Goal: Task Accomplishment & Management: Use online tool/utility

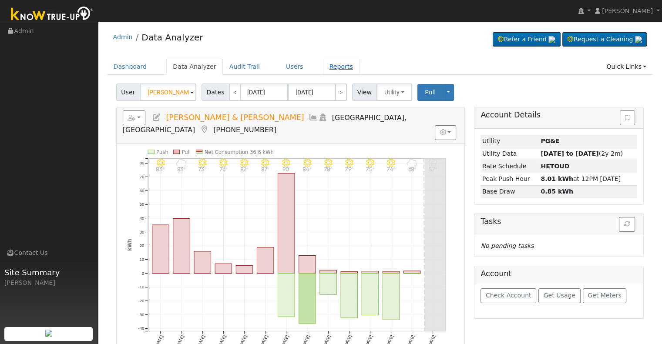
click at [334, 69] on link "Reports" at bounding box center [341, 67] width 37 height 16
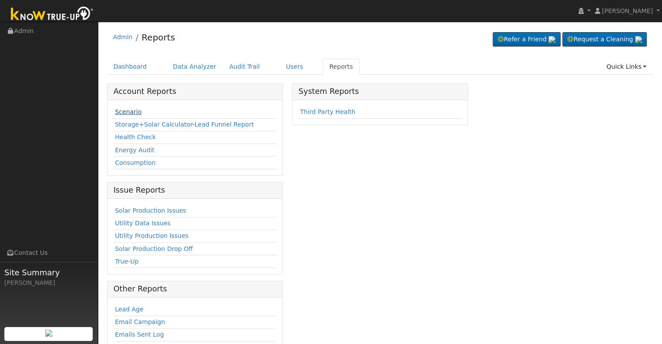
click at [135, 112] on link "Scenario" at bounding box center [128, 111] width 27 height 7
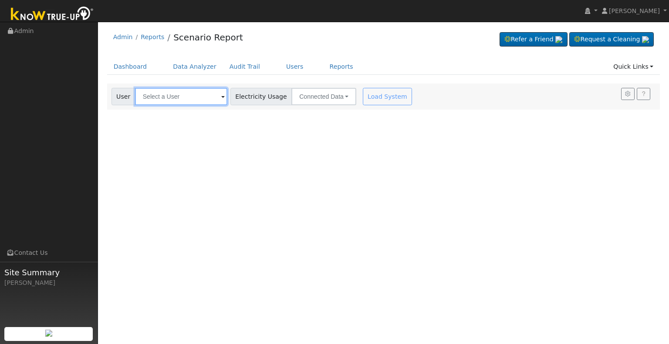
click at [193, 100] on input "text" at bounding box center [181, 96] width 92 height 17
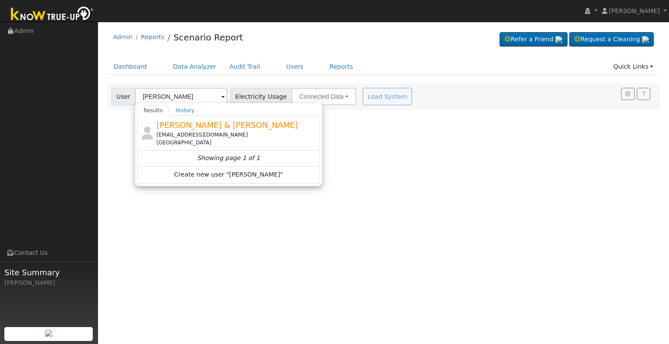
click at [196, 134] on div "masonpt@comcast.net" at bounding box center [237, 135] width 162 height 8
type input "Christopher & Terrie Mason"
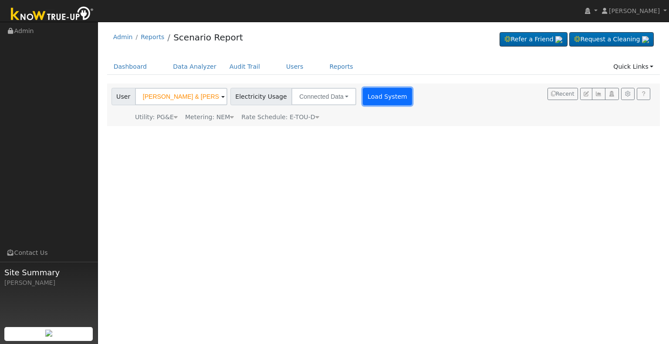
click at [372, 93] on button "Load System" at bounding box center [388, 96] width 50 height 17
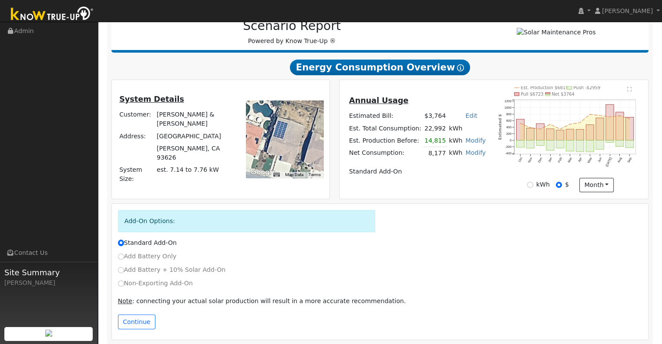
scroll to position [126, 0]
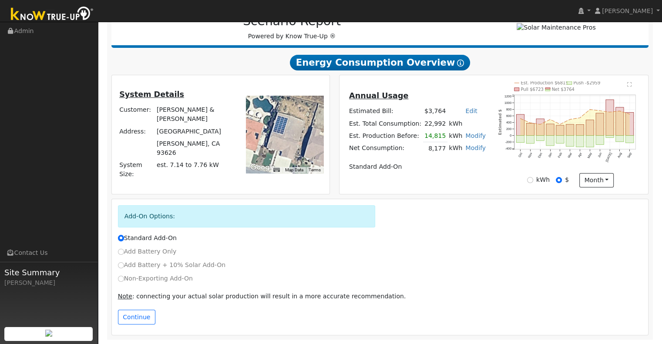
click at [138, 282] on label "Non-Exporting Add-On" at bounding box center [155, 278] width 75 height 9
click at [124, 282] on input "Non-Exporting Add-On" at bounding box center [121, 279] width 6 height 6
radio input "true"
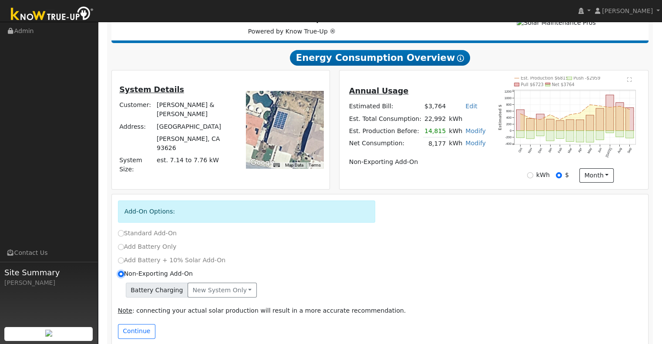
scroll to position [145, 0]
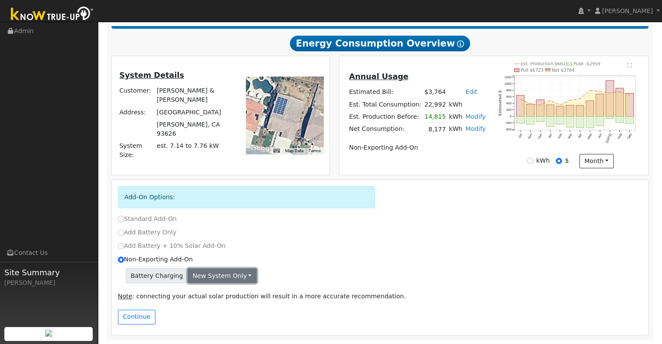
click at [225, 278] on button "New system only" at bounding box center [222, 276] width 69 height 15
click at [254, 270] on div "Battery Charging New system only New system only Both systems" at bounding box center [380, 276] width 525 height 15
click at [246, 273] on div "Battery Charging New system only New system only Both systems" at bounding box center [380, 276] width 525 height 15
click at [240, 273] on button "New system only" at bounding box center [222, 276] width 69 height 15
click at [263, 268] on div "Non-Exporting Add-On" at bounding box center [380, 261] width 534 height 13
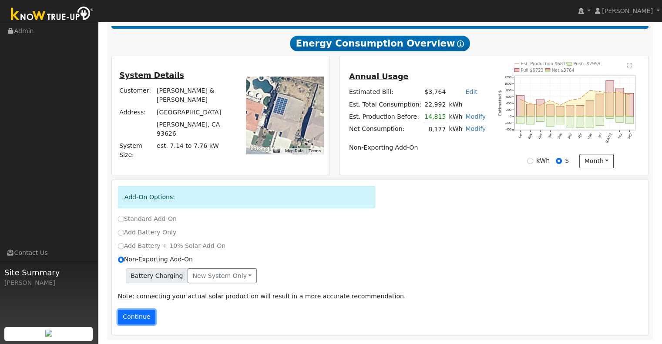
click at [143, 319] on button "Continue" at bounding box center [136, 317] width 37 height 15
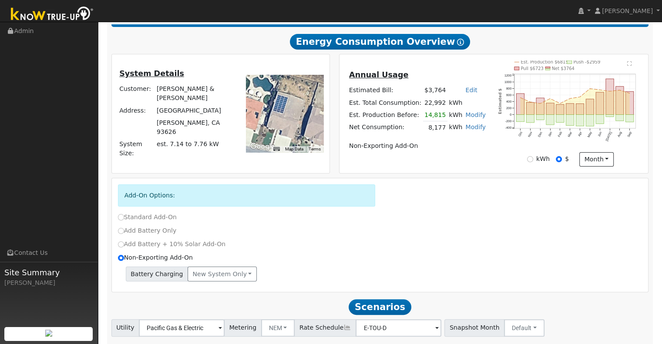
scroll to position [202, 0]
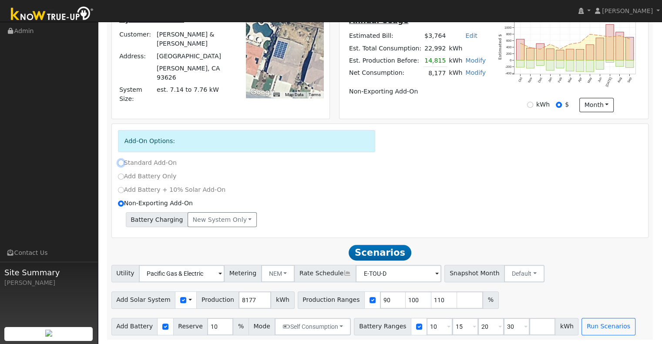
click at [121, 162] on input "Standard Add-On" at bounding box center [121, 163] width 6 height 6
radio input "true"
radio input "false"
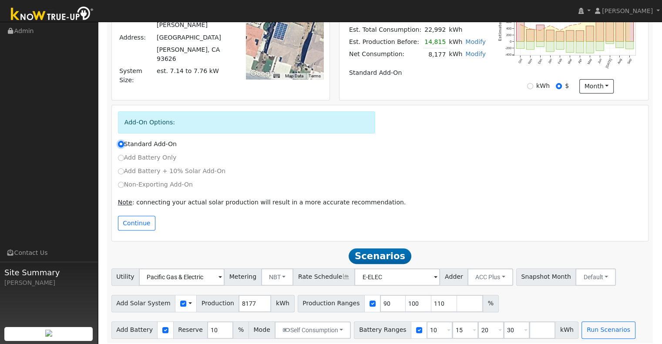
scroll to position [224, 0]
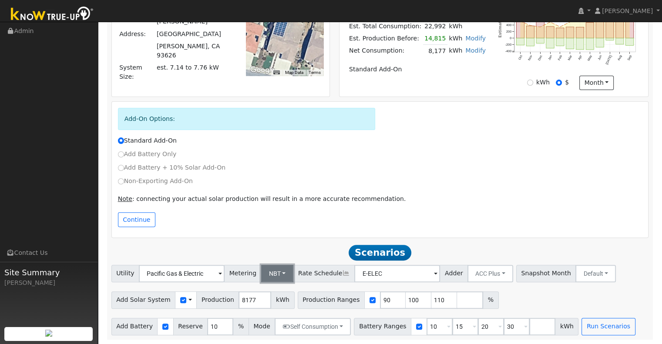
click at [273, 269] on button "NBT" at bounding box center [277, 273] width 33 height 17
click at [277, 289] on link "NEM" at bounding box center [284, 293] width 61 height 12
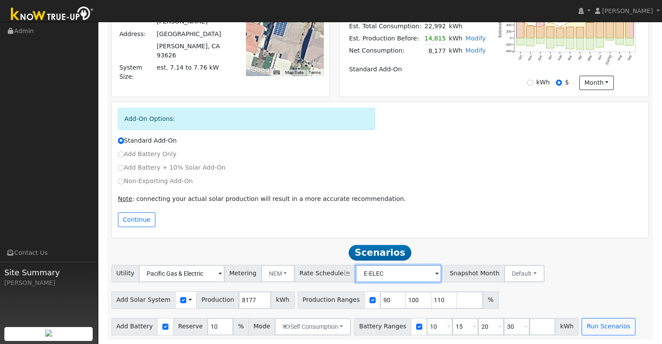
click at [408, 274] on input "E-ELEC" at bounding box center [399, 273] width 86 height 17
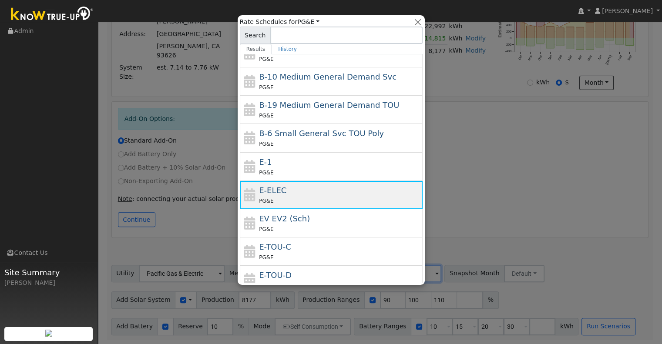
scroll to position [131, 0]
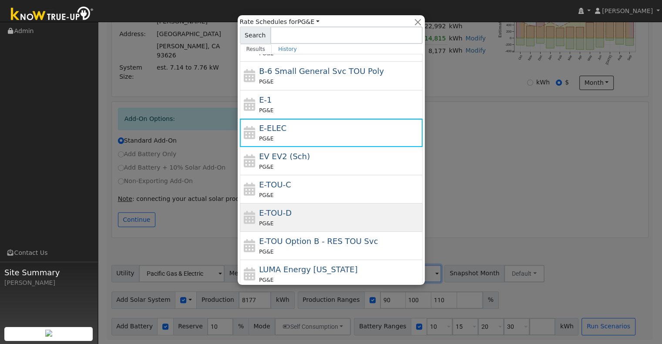
click at [316, 209] on div "E-TOU-D PG&E" at bounding box center [340, 217] width 162 height 21
type input "E-TOU-D"
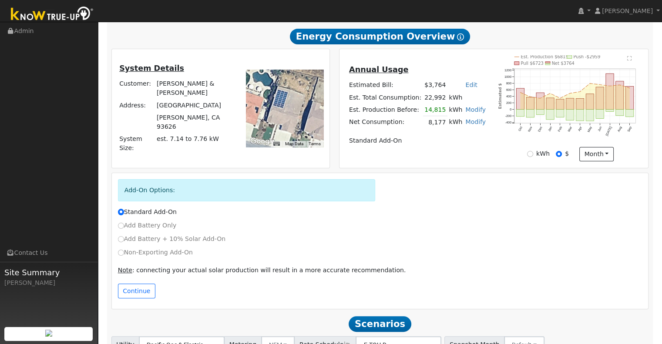
scroll to position [224, 0]
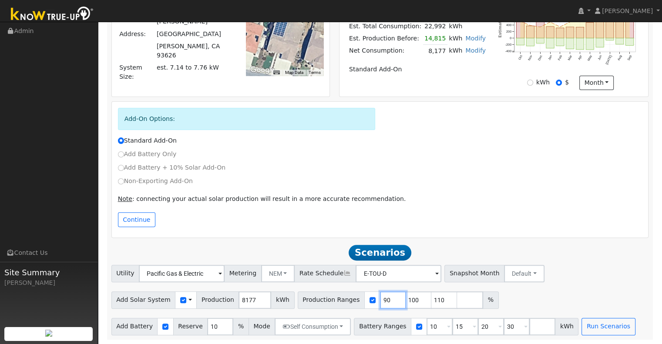
click at [380, 302] on input "90" at bounding box center [393, 300] width 26 height 17
type input "100"
type input "110"
type input "100"
click at [452, 327] on input "15" at bounding box center [465, 326] width 26 height 17
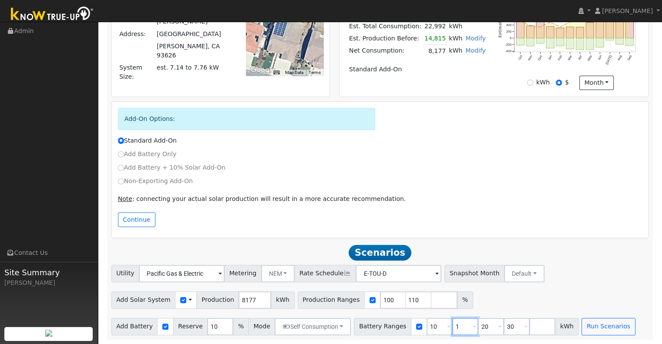
type input "20"
type input "30"
type input "3"
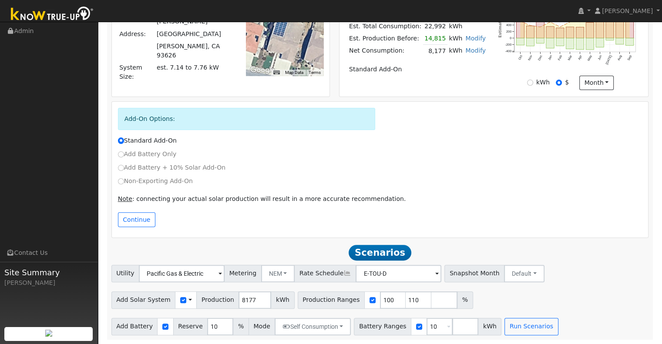
click at [502, 308] on div "Add Solar System Use CSV Data Production 8177 kWh Production Ranges 100 110 %" at bounding box center [380, 299] width 541 height 20
click at [511, 325] on button "Run Scenarios" at bounding box center [532, 326] width 54 height 17
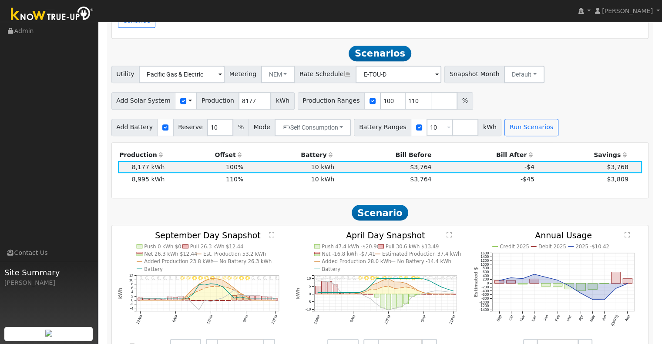
scroll to position [442, 0]
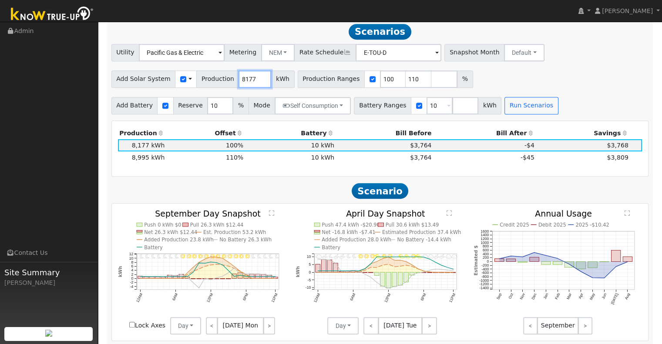
click at [247, 82] on input "8177" at bounding box center [255, 79] width 33 height 17
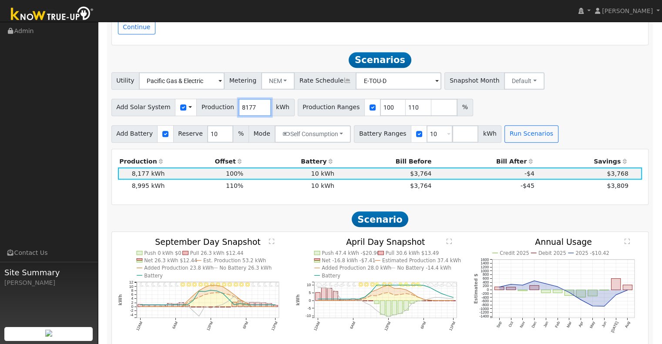
scroll to position [399, 0]
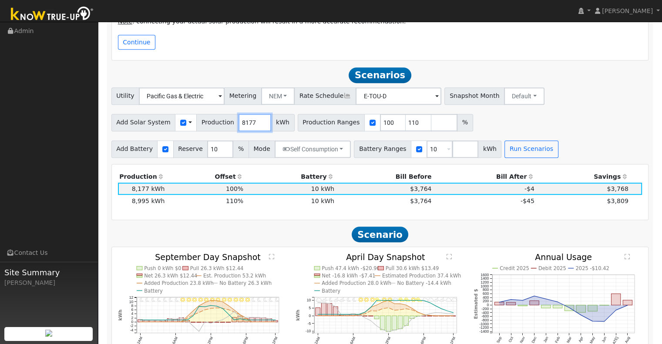
drag, startPoint x: 246, startPoint y: 126, endPoint x: 234, endPoint y: 127, distance: 11.8
click at [239, 127] on input "8177" at bounding box center [255, 122] width 33 height 17
type input "8003"
click at [406, 123] on input "111" at bounding box center [419, 122] width 26 height 17
type input "1"
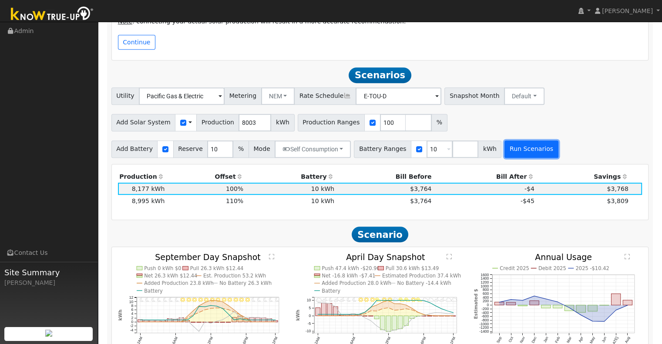
click at [515, 153] on button "Run Scenarios" at bounding box center [532, 149] width 54 height 17
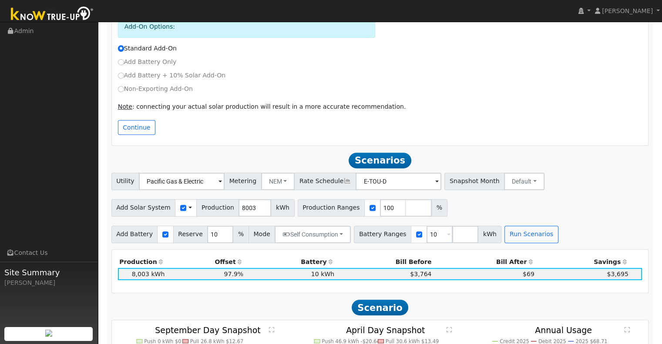
scroll to position [268, 0]
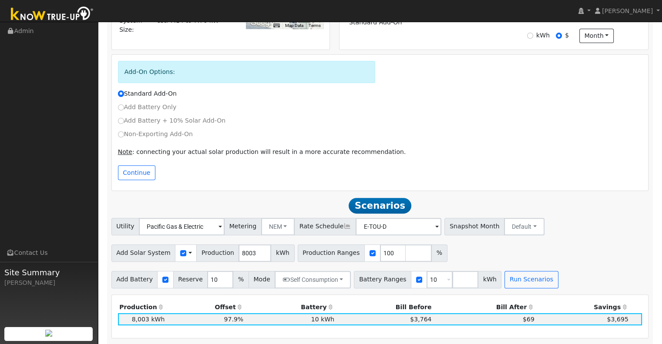
click at [149, 138] on label "Non-Exporting Add-On" at bounding box center [155, 134] width 75 height 9
click at [124, 138] on input "Non-Exporting Add-On" at bounding box center [121, 134] width 6 height 6
radio input "true"
radio input "false"
type input "8177"
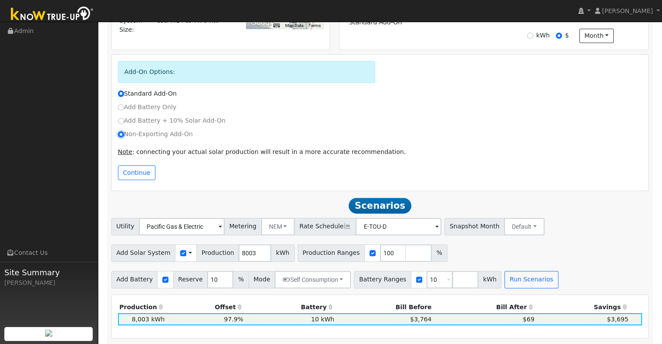
type input "90"
type input "100"
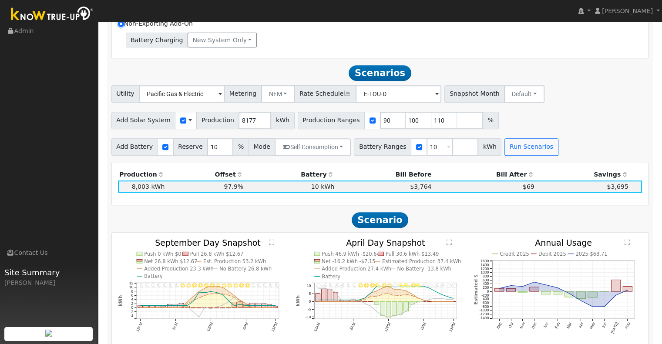
scroll to position [399, 0]
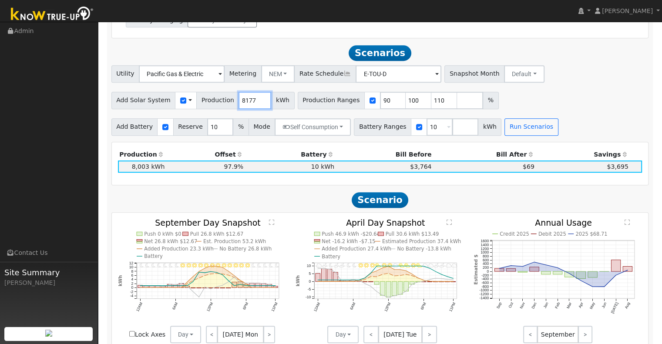
drag, startPoint x: 245, startPoint y: 106, endPoint x: 235, endPoint y: 108, distance: 10.2
click at [239, 108] on input "8177" at bounding box center [255, 100] width 33 height 17
type input "8003"
click at [380, 101] on input "90" at bounding box center [393, 100] width 26 height 17
click at [380, 103] on input "90" at bounding box center [393, 100] width 26 height 17
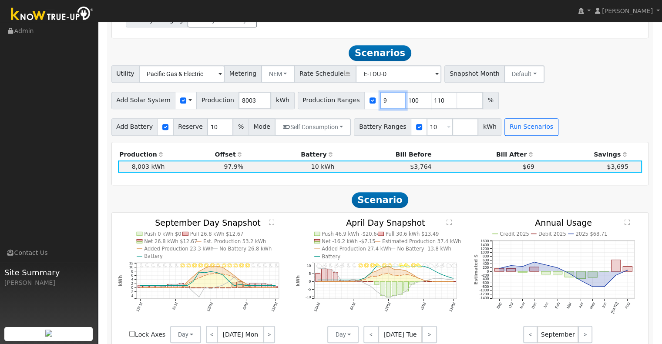
type input "100"
type input "110"
type input "100"
click at [406, 101] on input "110" at bounding box center [419, 100] width 26 height 17
type input "1"
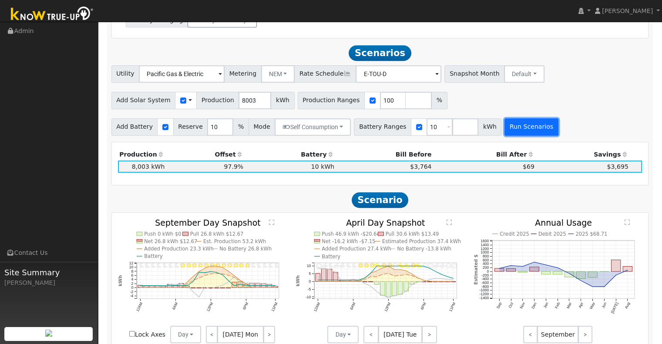
click at [505, 133] on button "Run Scenarios" at bounding box center [532, 126] width 54 height 17
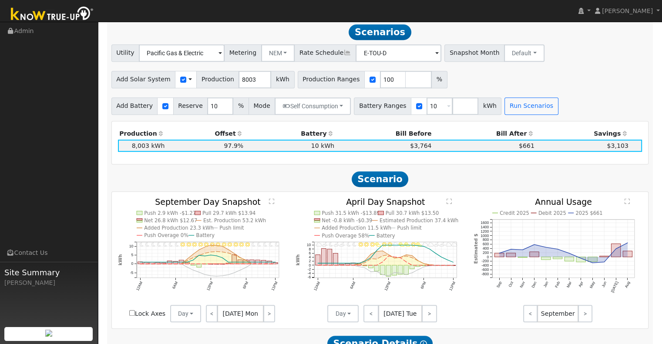
scroll to position [420, 0]
click at [247, 83] on input "8003" at bounding box center [255, 79] width 33 height 17
drag, startPoint x: 245, startPoint y: 84, endPoint x: 225, endPoint y: 84, distance: 19.6
click at [225, 84] on div "Add Solar System Use CSV Data Production 8084 kWh" at bounding box center [202, 79] width 183 height 17
type input "8401"
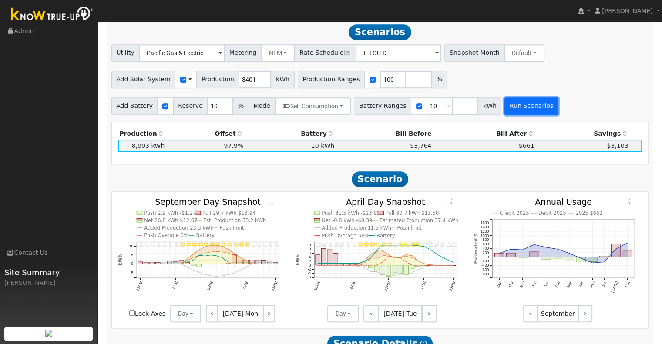
click at [510, 110] on button "Run Scenarios" at bounding box center [532, 106] width 54 height 17
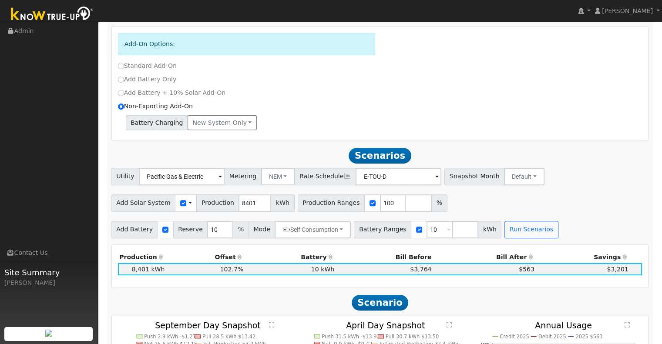
scroll to position [246, 0]
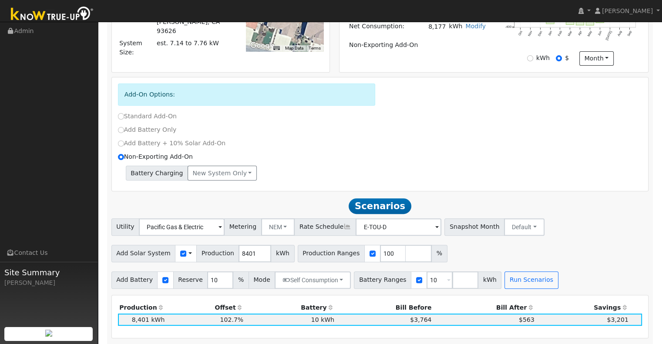
click at [143, 120] on label "Standard Add-On" at bounding box center [147, 116] width 59 height 9
click at [124, 119] on input "Standard Add-On" at bounding box center [121, 116] width 6 height 6
radio input "true"
radio input "false"
type input "E-ELEC"
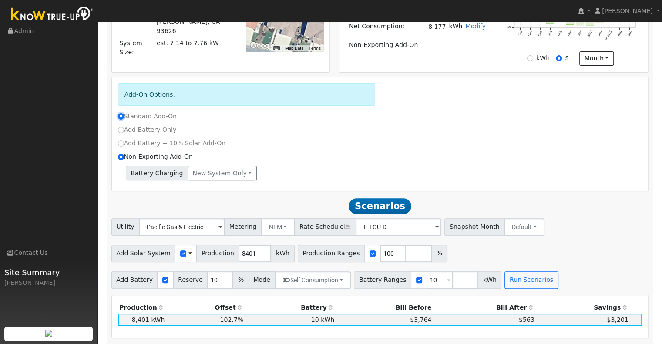
type input "8177"
type input "90"
type input "100"
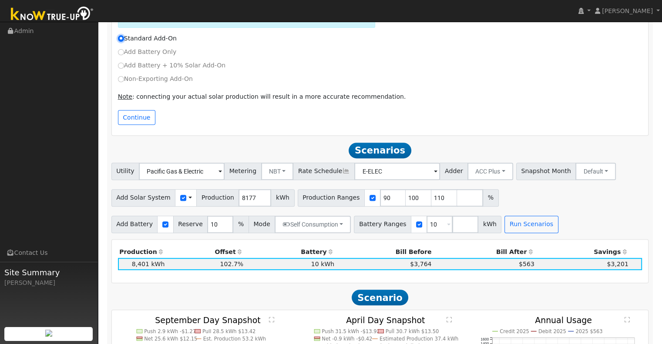
scroll to position [333, 0]
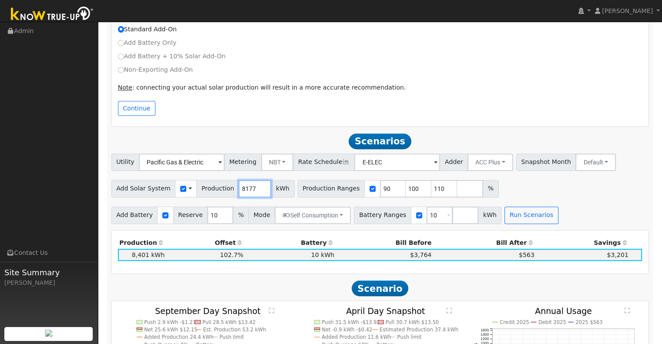
click at [244, 189] on input "8177" at bounding box center [255, 188] width 33 height 17
type input "8401"
click at [277, 165] on button "NBT" at bounding box center [277, 162] width 33 height 17
click at [287, 185] on link "NEM" at bounding box center [284, 181] width 61 height 12
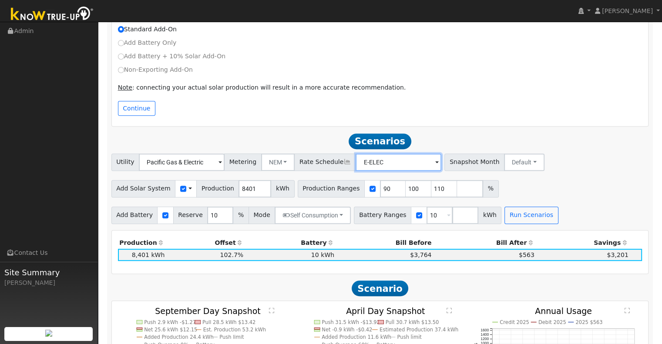
click at [374, 162] on input "E-ELEC" at bounding box center [399, 162] width 86 height 17
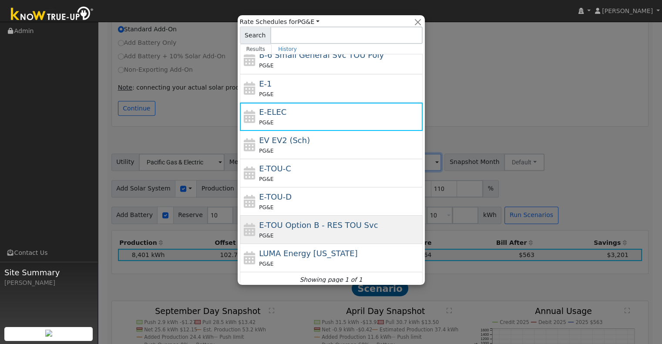
scroll to position [151, 0]
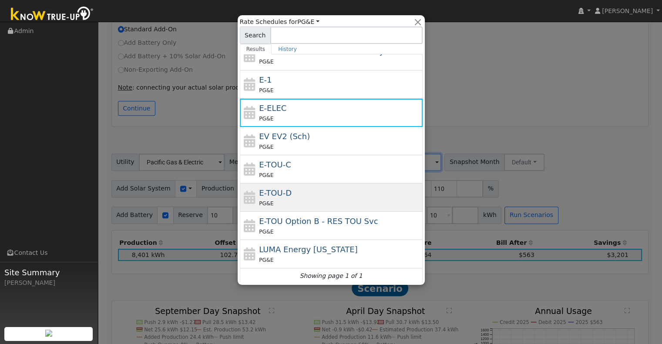
click at [310, 196] on div "E-TOU-D PG&E" at bounding box center [340, 197] width 162 height 21
type input "E-TOU-D"
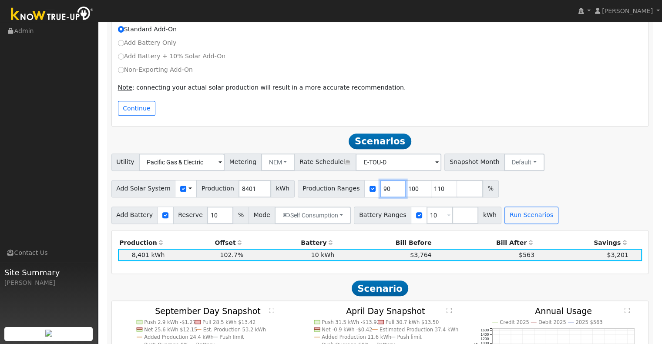
click at [380, 191] on input "90" at bounding box center [393, 188] width 26 height 17
type input "100"
type input "110"
type input "100"
click at [406, 191] on input "111" at bounding box center [419, 188] width 26 height 17
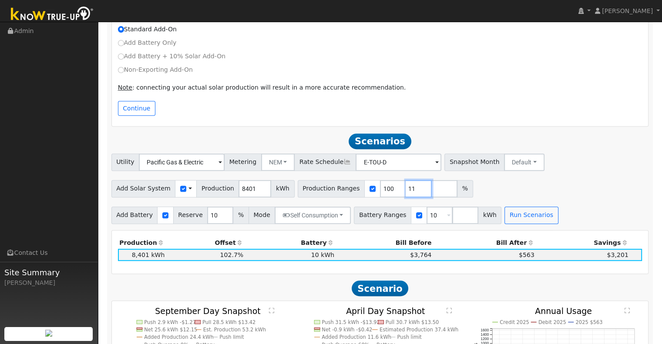
type input "1"
click at [523, 221] on button "Run Scenarios" at bounding box center [532, 215] width 54 height 17
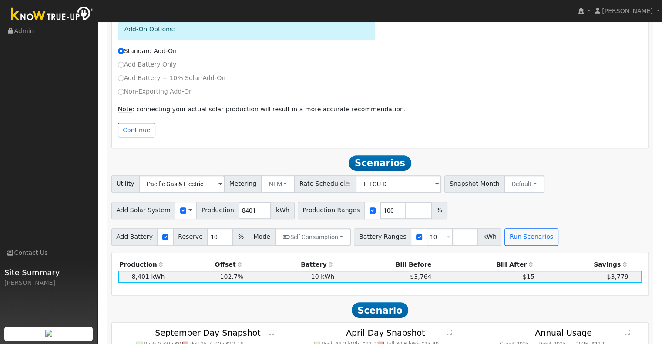
scroll to position [312, 0]
